Goal: Task Accomplishment & Management: Complete application form

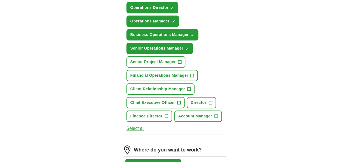
scroll to position [249, 0]
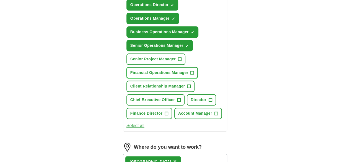
click at [181, 67] on button "Financial Operations Manager +" at bounding box center [162, 72] width 72 height 11
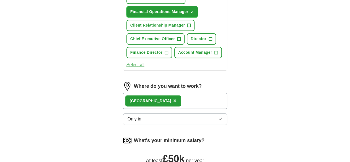
scroll to position [313, 0]
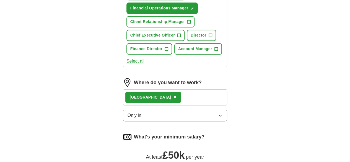
click at [156, 89] on div "London ×" at bounding box center [175, 97] width 105 height 16
click at [143, 110] on button "Only in" at bounding box center [175, 116] width 105 height 12
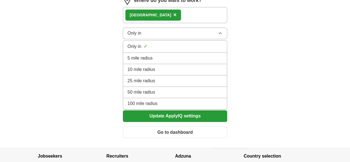
scroll to position [396, 0]
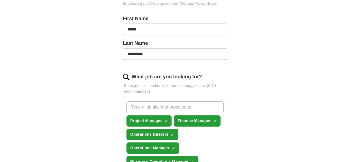
scroll to position [120, 0]
click at [126, 101] on input "What job are you looking for?" at bounding box center [174, 107] width 97 height 12
type input "e"
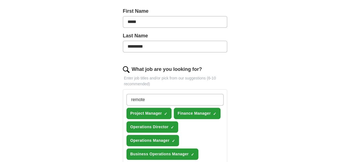
scroll to position [166, 0]
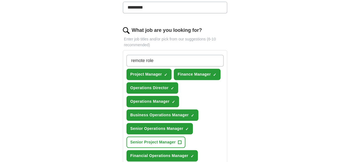
type input "remote role"
click at [79, 69] on div "ApplyIQ Let ApplyIQ do the hard work of searching and applying for jobs. Just t…" at bounding box center [174, 114] width 283 height 527
drag, startPoint x: 148, startPoint y: 50, endPoint x: 100, endPoint y: 47, distance: 48.2
click at [104, 47] on div "Let ApplyIQ do the hard work of searching and applying for jobs. Just tell us w…" at bounding box center [175, 130] width 142 height 496
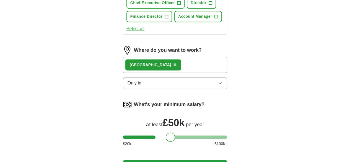
scroll to position [350, 0]
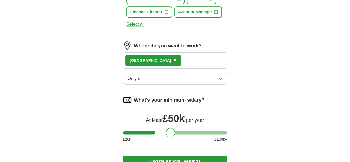
click at [164, 155] on button "Update ApplyIQ settings" at bounding box center [175, 161] width 105 height 12
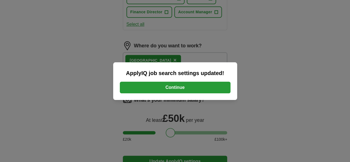
click at [173, 84] on button "Continue" at bounding box center [175, 88] width 111 height 12
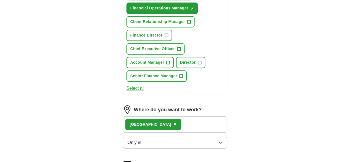
scroll to position [304, 0]
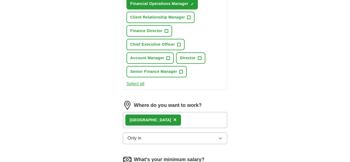
click at [152, 112] on div "London ×" at bounding box center [175, 120] width 105 height 16
click at [142, 132] on button "Only in" at bounding box center [175, 138] width 105 height 12
click at [123, 46] on form "Select a CV RDenysenko N.docx 05/09/2025, 15:26 Upload a different CV By upload…" at bounding box center [175, 12] width 105 height 469
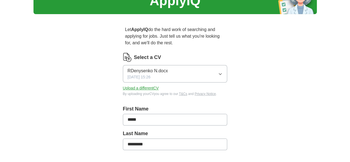
scroll to position [0, 0]
